Goal: Task Accomplishment & Management: Manage account settings

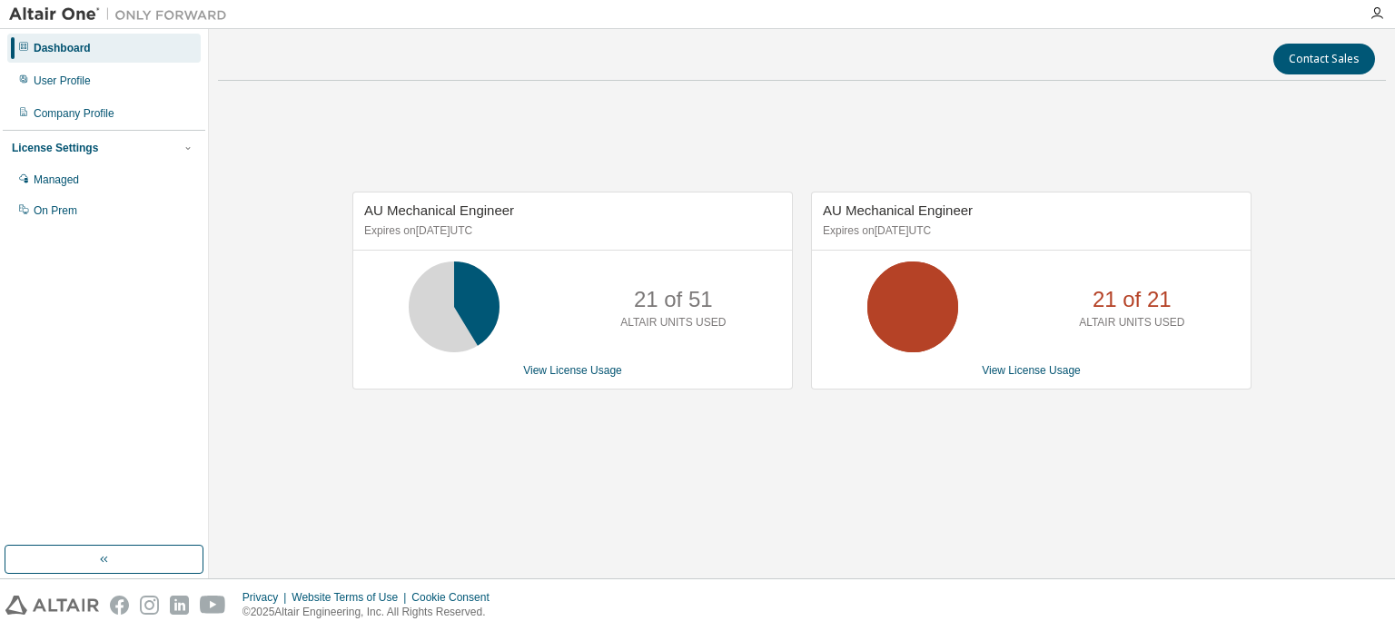
click at [341, 381] on div "AU Mechanical Engineer Expires on [DATE] UTC 21 of 51 ALTAIR UNITS USED View Li…" at bounding box center [563, 300] width 459 height 217
click at [53, 80] on div "User Profile" at bounding box center [62, 81] width 57 height 15
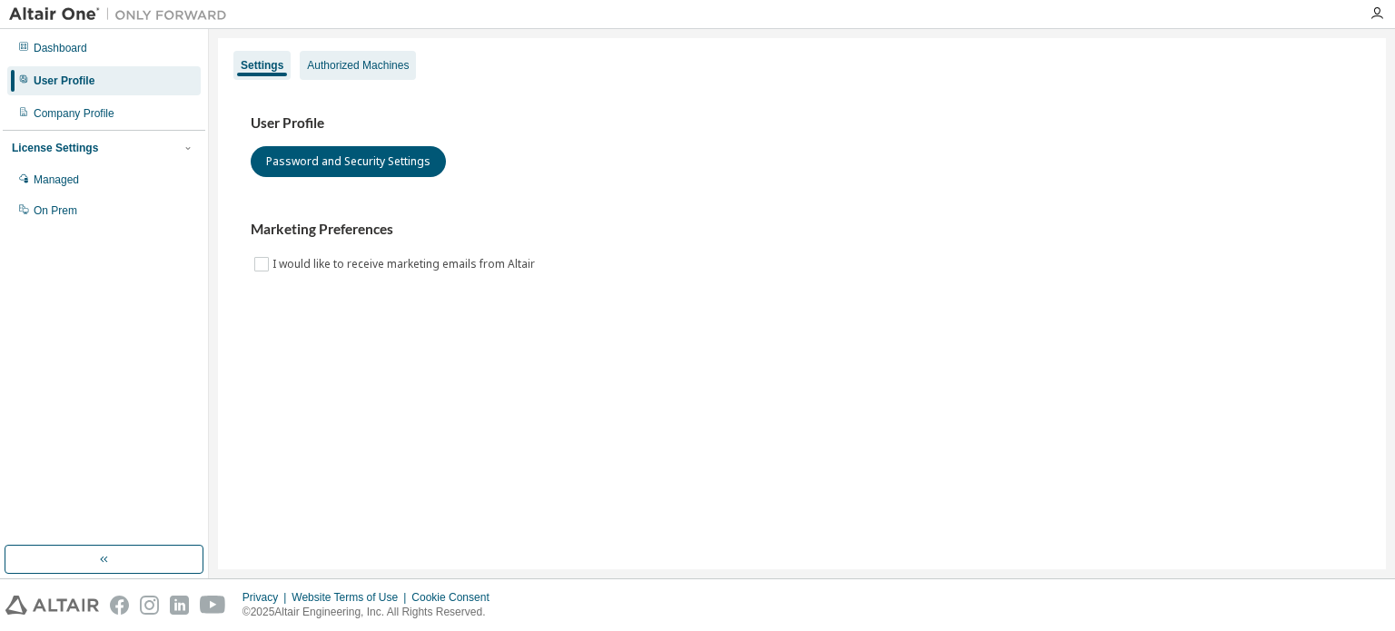
click at [371, 64] on div "Authorized Machines" at bounding box center [358, 65] width 102 height 15
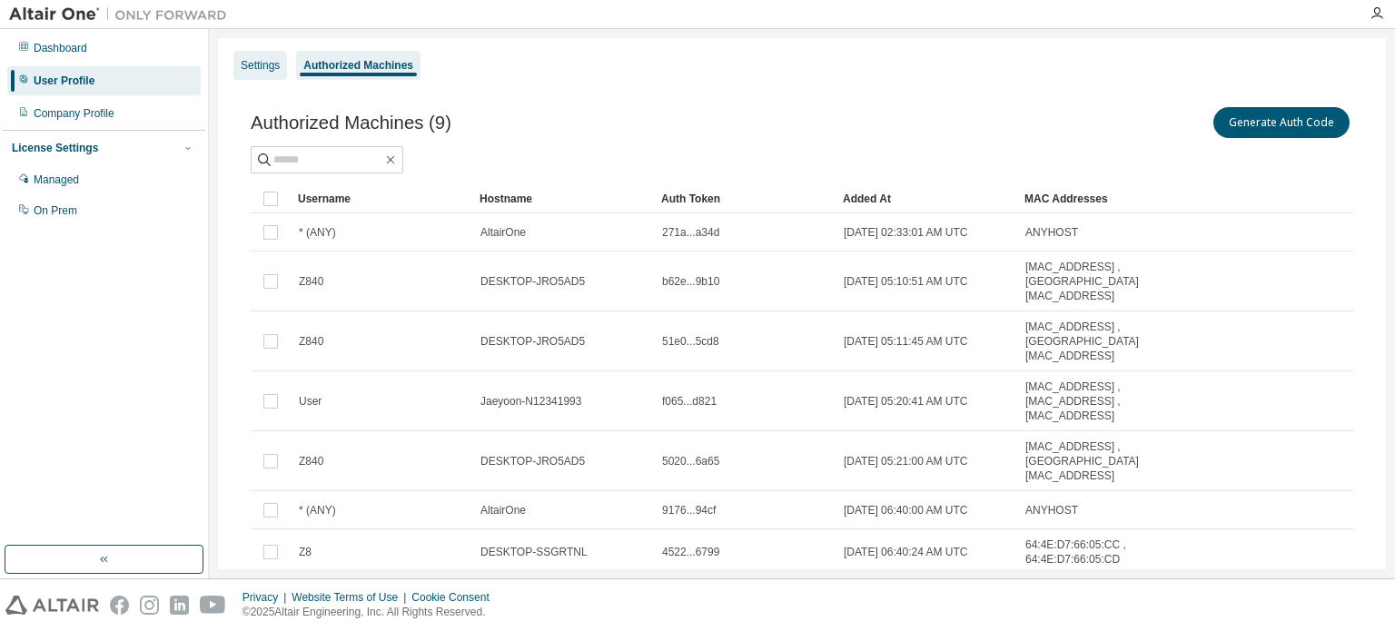
click at [262, 63] on div "Settings" at bounding box center [260, 65] width 39 height 15
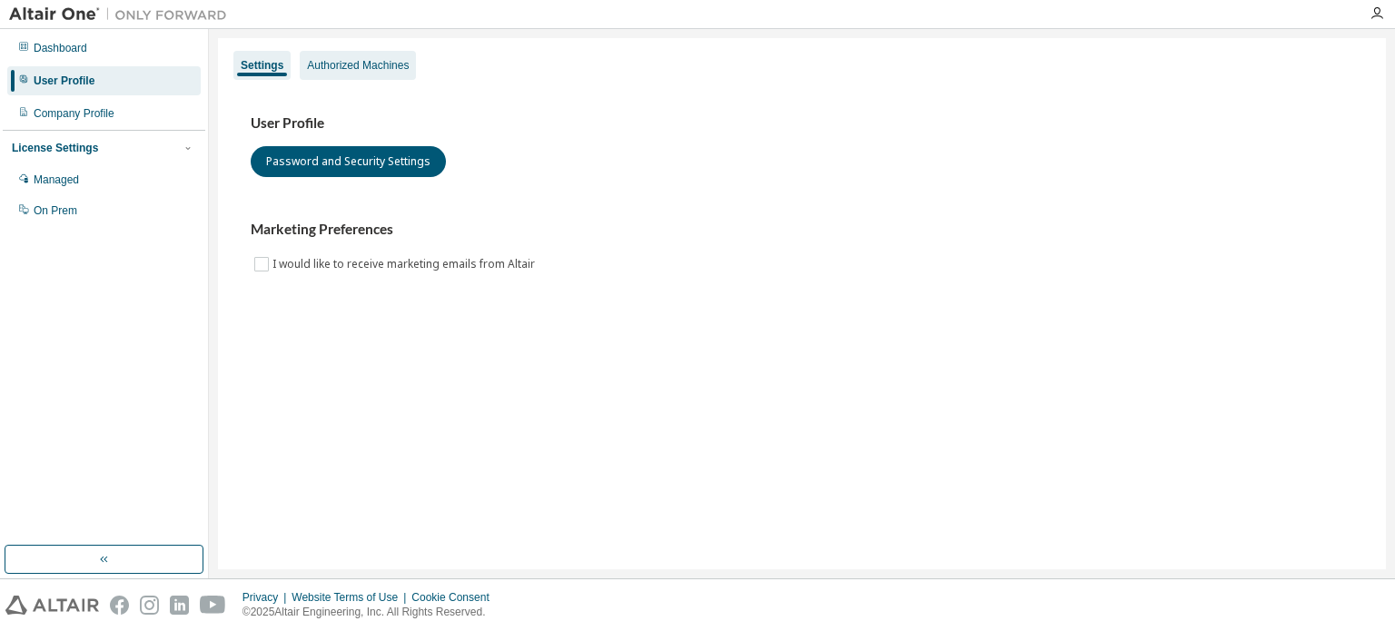
click at [358, 58] on div "Authorized Machines" at bounding box center [358, 65] width 102 height 15
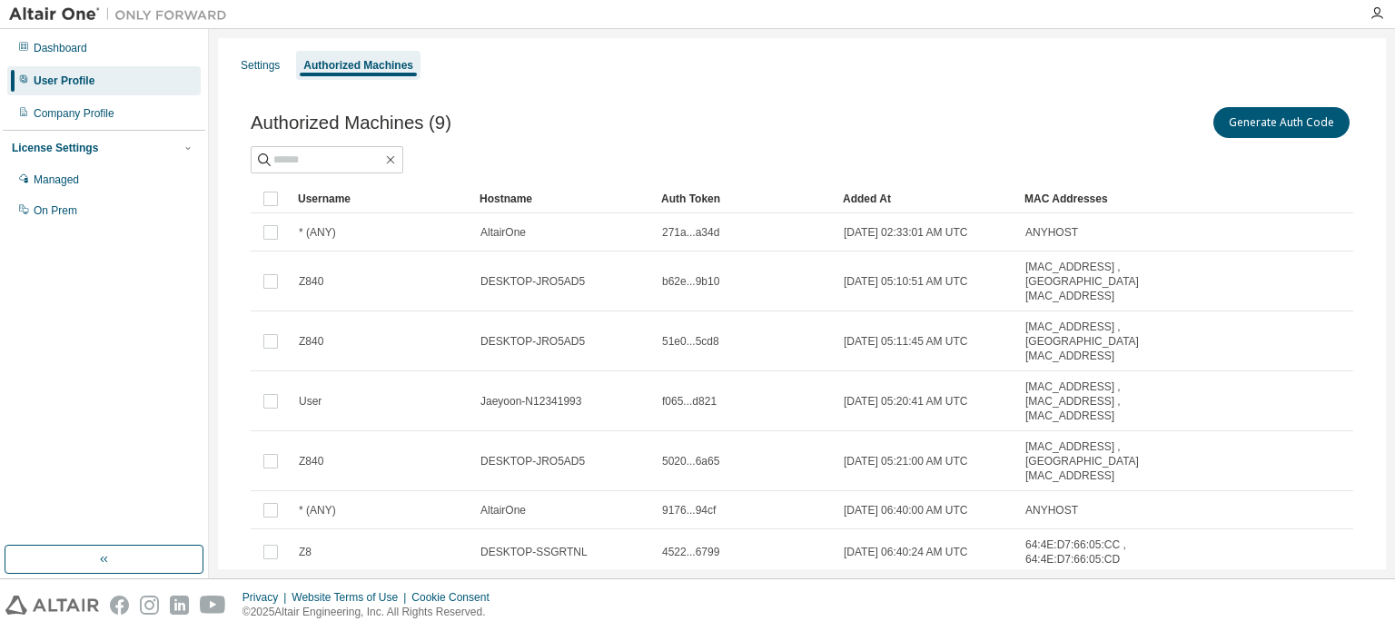
click at [1253, 142] on div "Authorized Machines (9) Generate Auth Code" at bounding box center [802, 139] width 1103 height 70
click at [1253, 119] on button "Generate Auth Code" at bounding box center [1281, 122] width 136 height 31
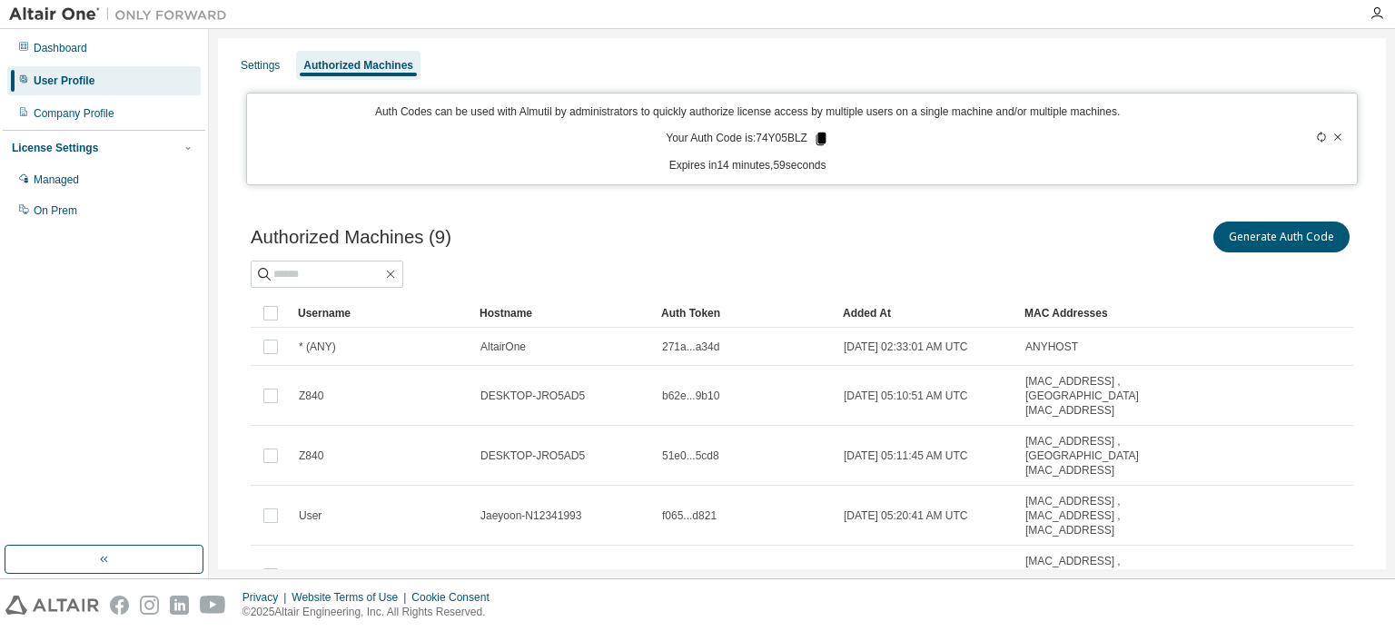
click at [817, 137] on icon at bounding box center [822, 139] width 10 height 13
